Goal: Navigation & Orientation: Find specific page/section

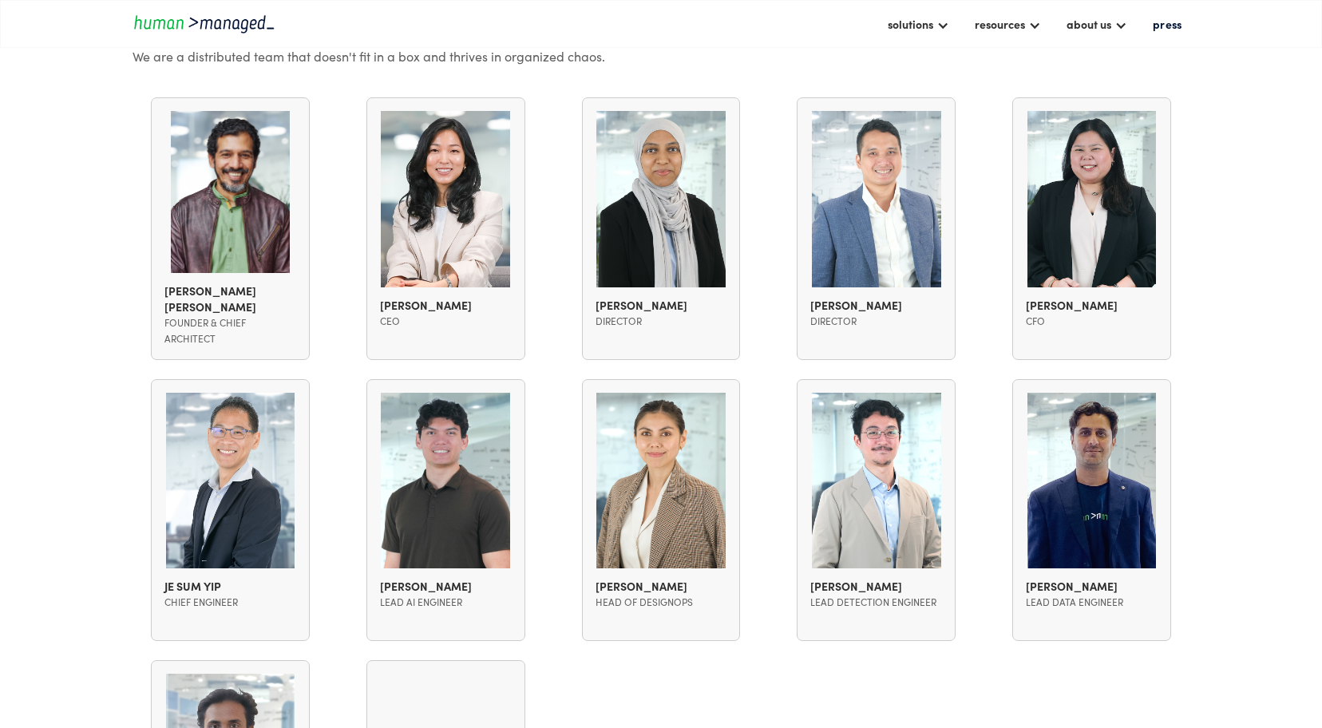
scroll to position [1241, 0]
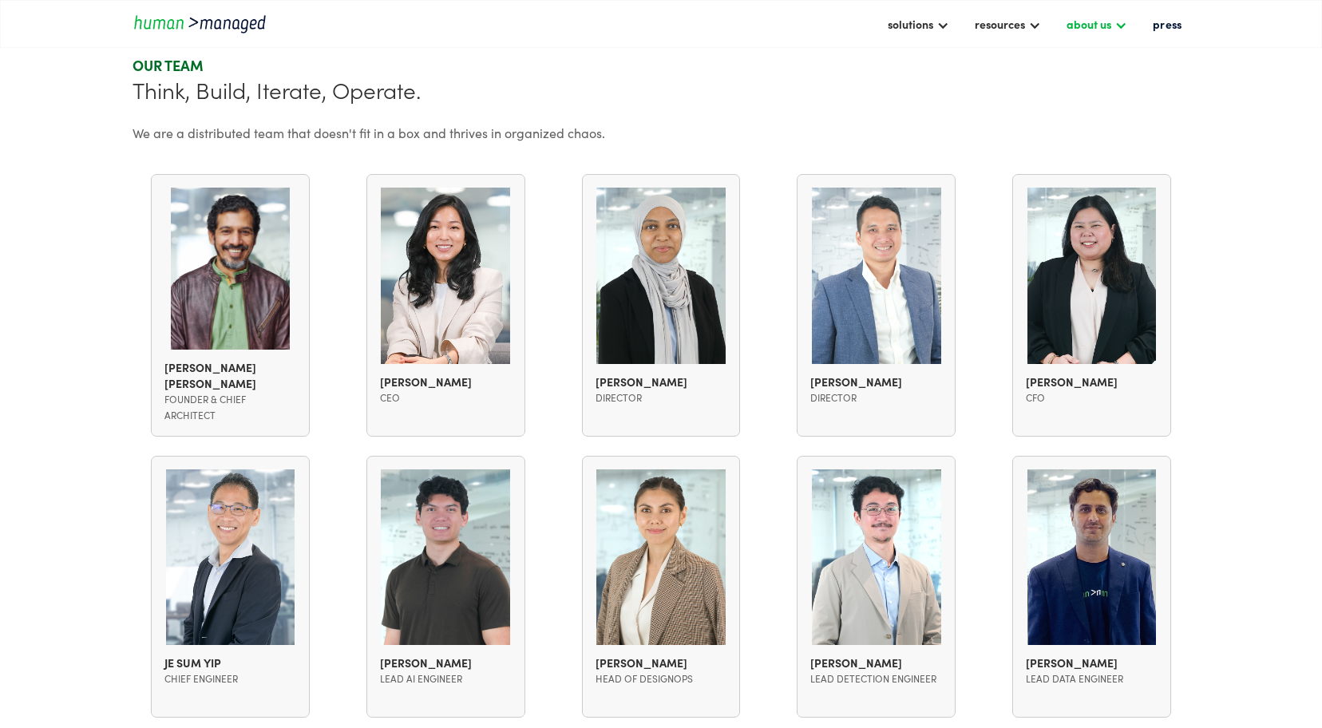
click at [1086, 22] on div "about us" at bounding box center [1088, 23] width 45 height 19
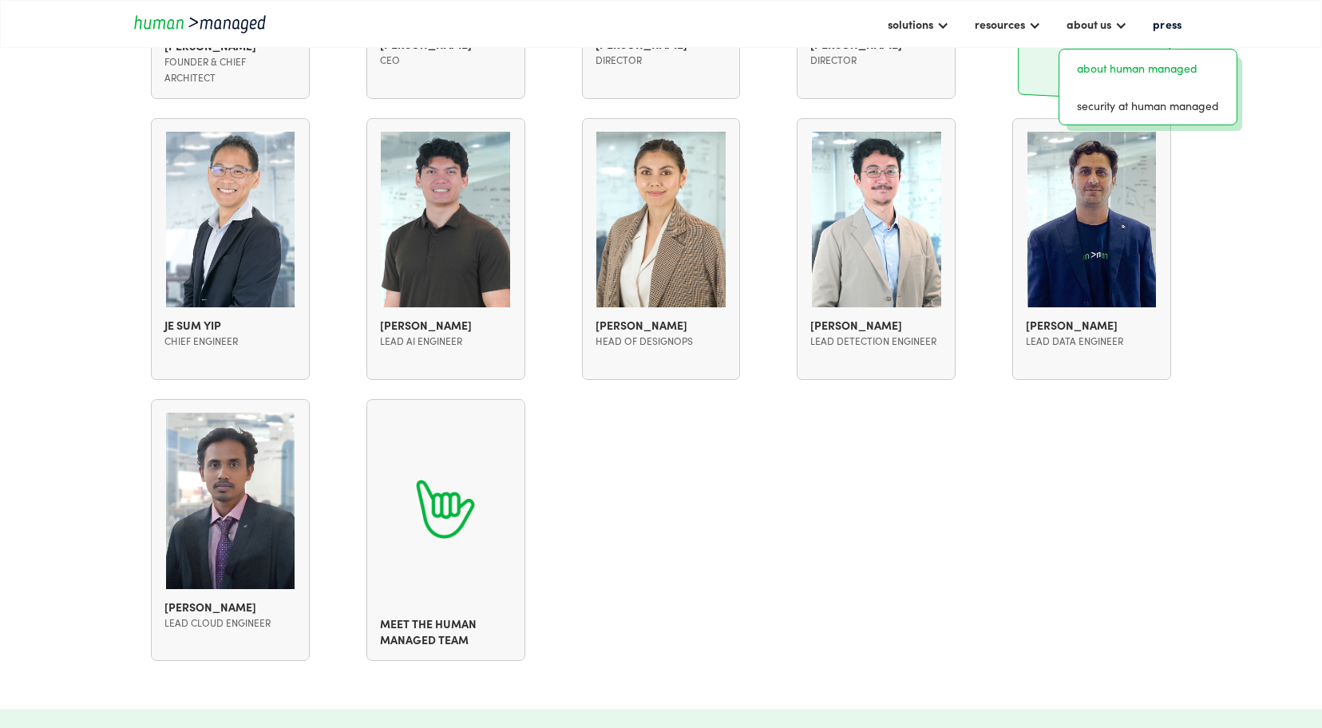
scroll to position [2187, 0]
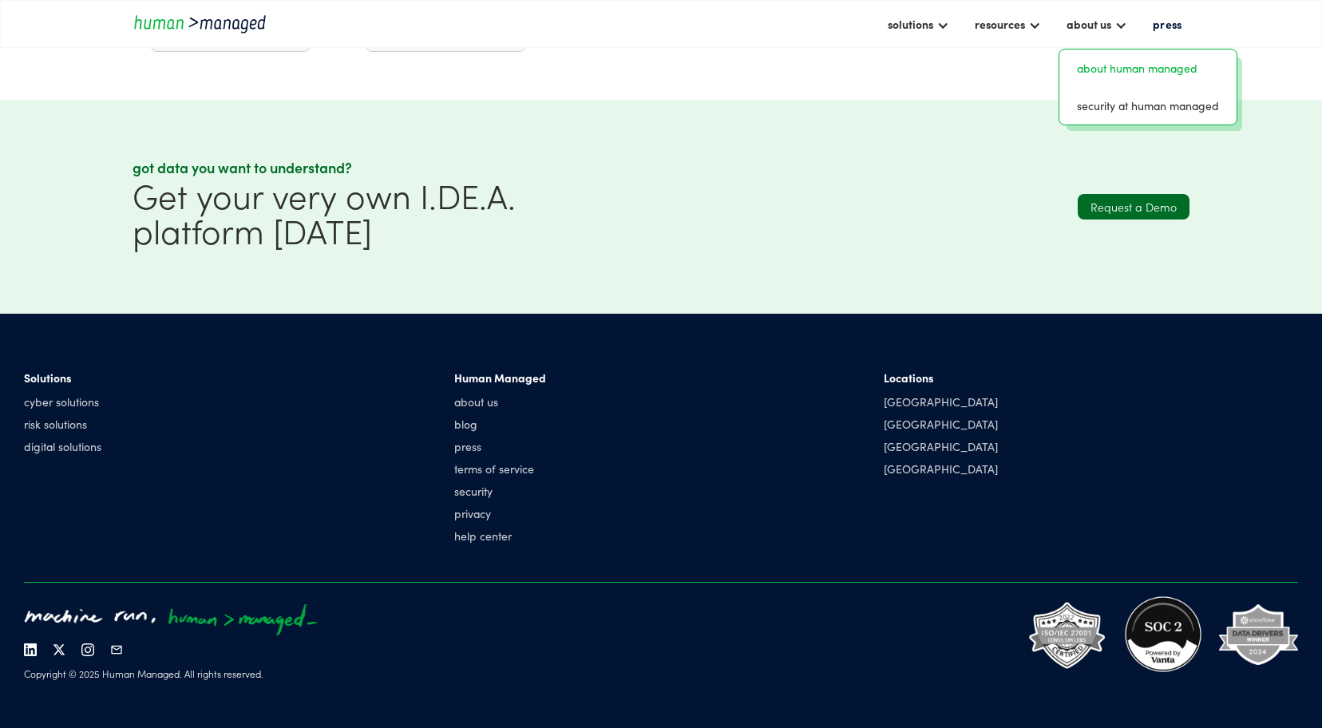
click at [1181, 404] on div "Locations [GEOGRAPHIC_DATA] [GEOGRAPHIC_DATA] [GEOGRAPHIC_DATA] [GEOGRAPHIC_DAT…" at bounding box center [1091, 460] width 414 height 180
click at [479, 406] on link "about us" at bounding box center [500, 402] width 92 height 16
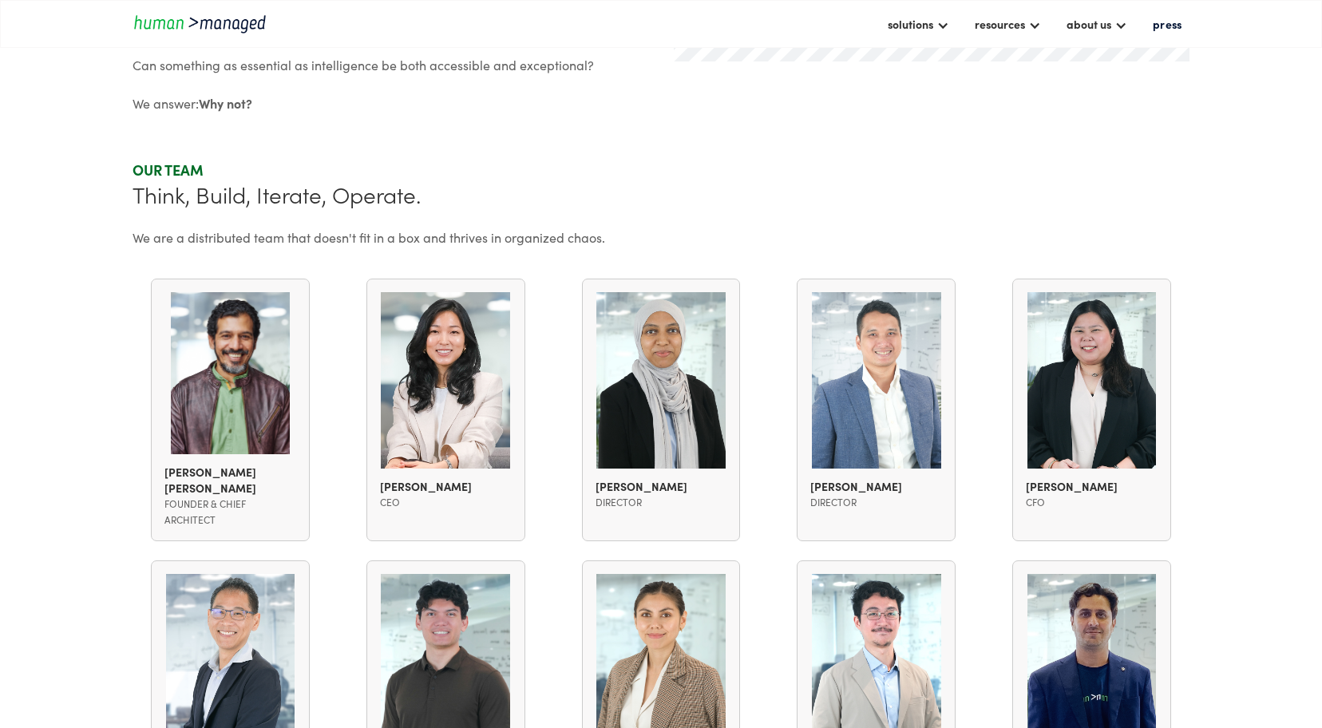
scroll to position [1089, 0]
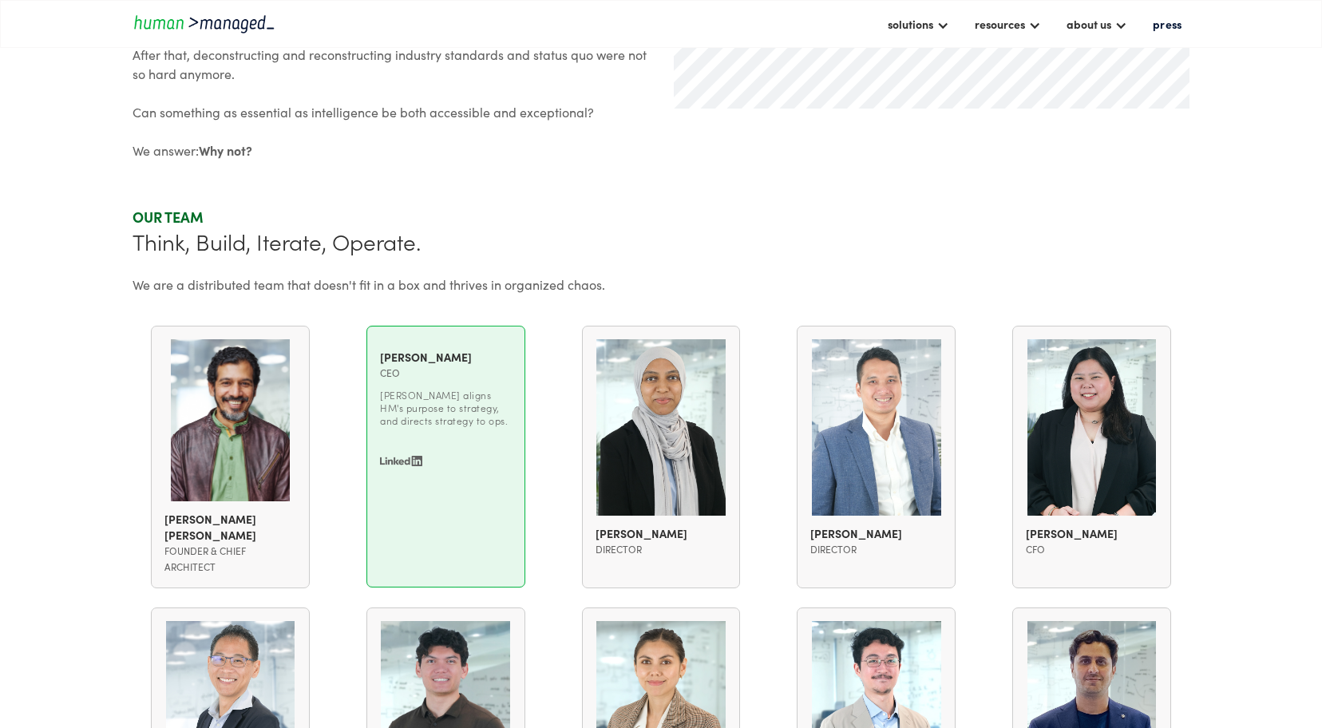
click at [409, 457] on img at bounding box center [445, 427] width 129 height 176
